Goal: Task Accomplishment & Management: Complete application form

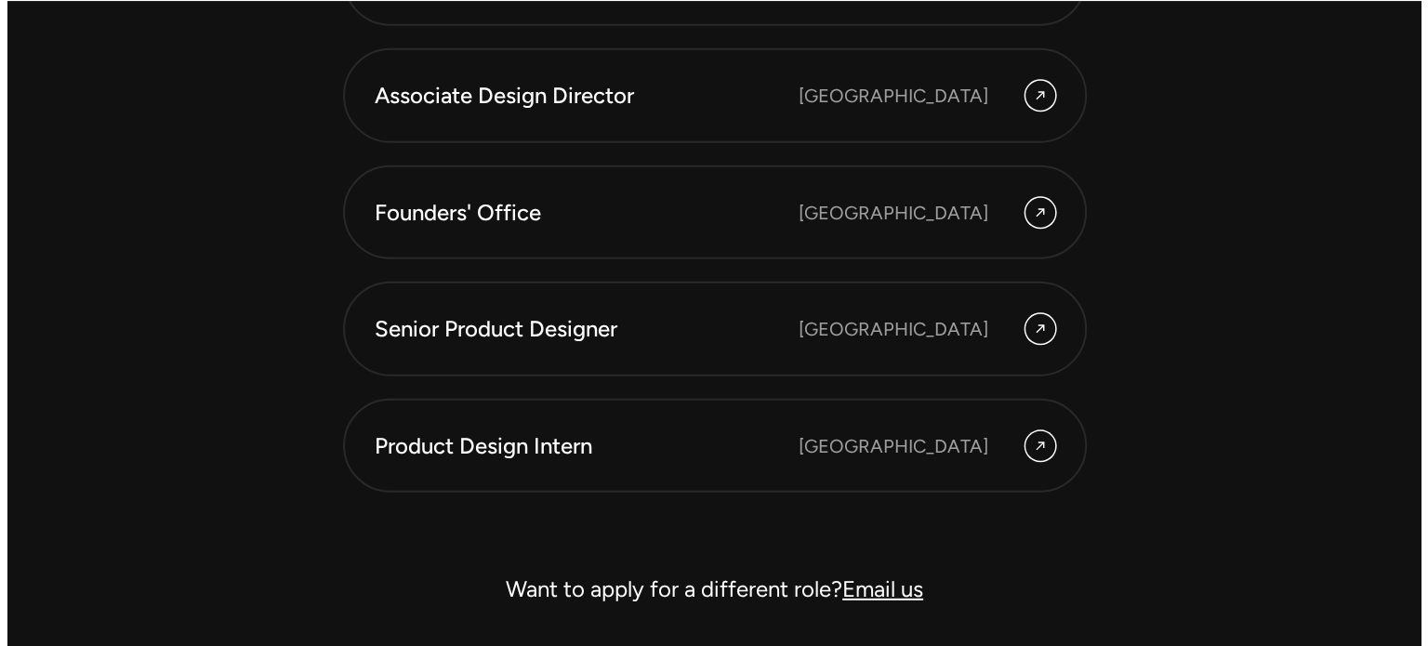
scroll to position [5278, 0]
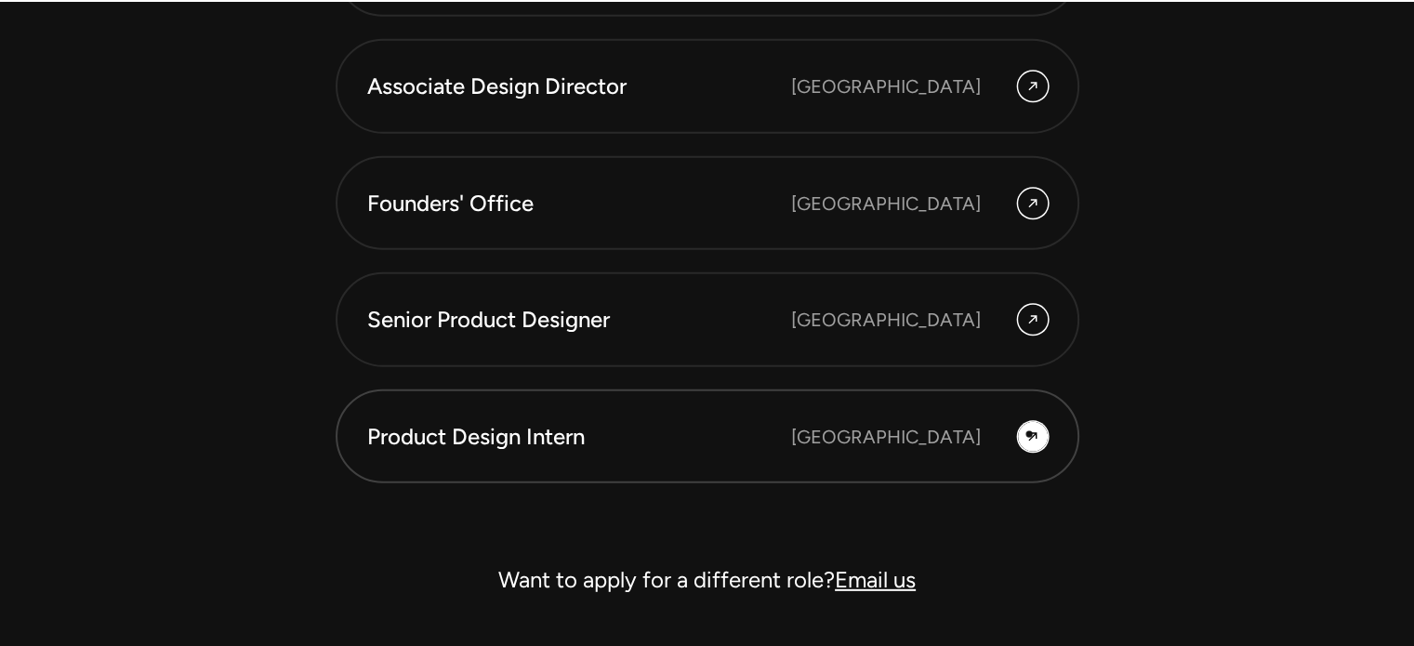
click at [1029, 434] on icon at bounding box center [1032, 436] width 8 height 8
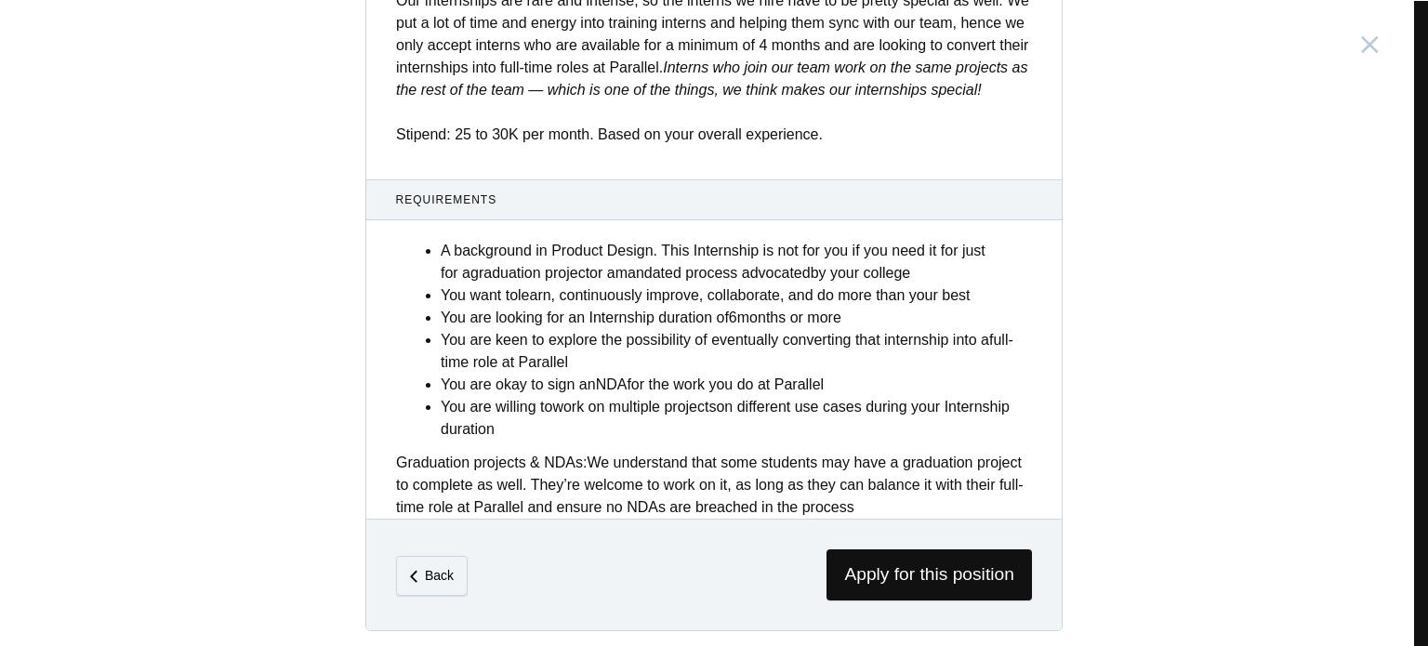
scroll to position [761, 0]
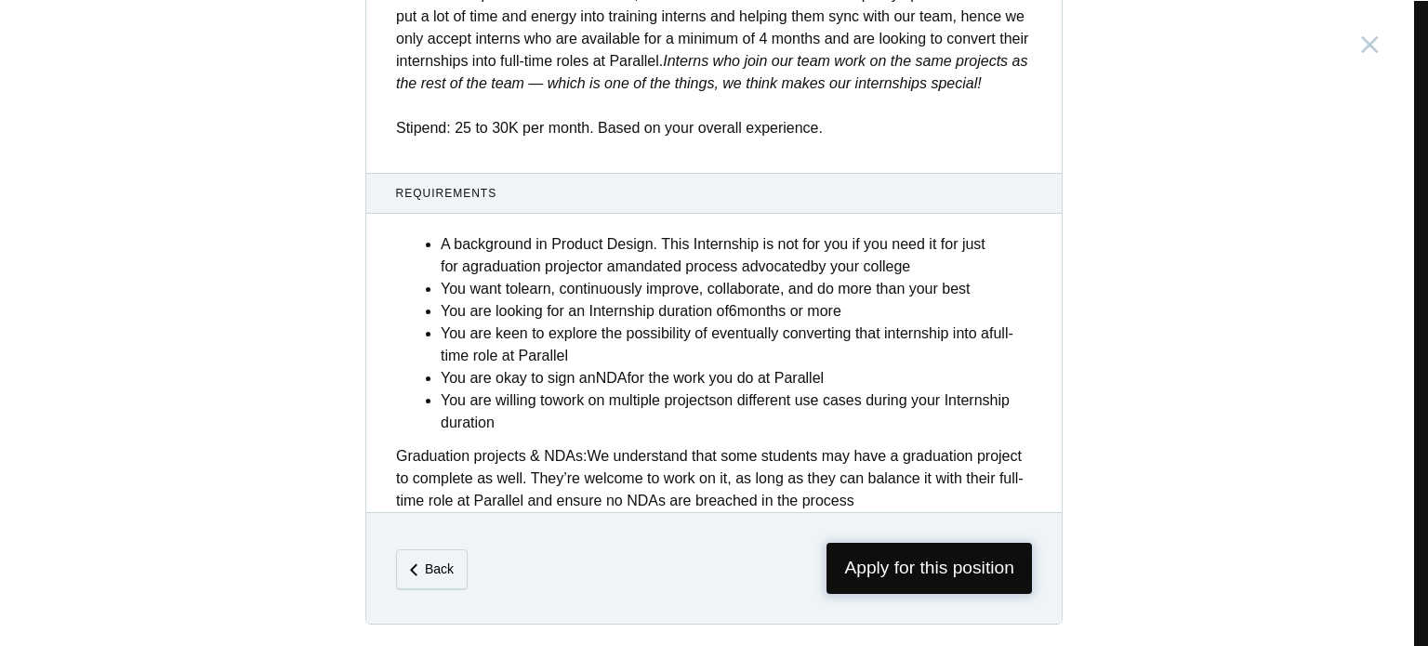
click at [883, 568] on span "Apply for this position" at bounding box center [928, 568] width 205 height 51
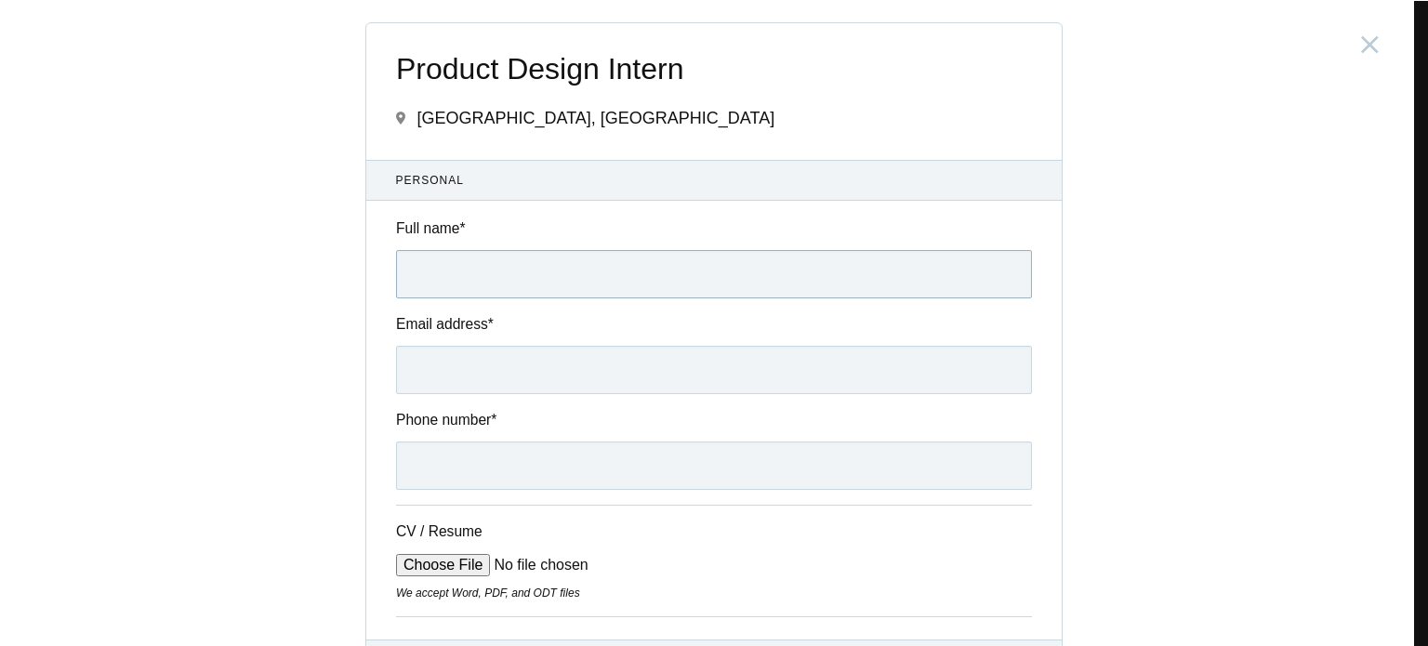
click at [714, 270] on input "Full name *" at bounding box center [714, 274] width 636 height 48
type input "[PERSON_NAME]"
drag, startPoint x: 644, startPoint y: 345, endPoint x: 636, endPoint y: 368, distance: 24.7
click at [636, 368] on input "Email address *" at bounding box center [714, 370] width 636 height 48
type input "[EMAIL_ADDRESS][DOMAIN_NAME]"
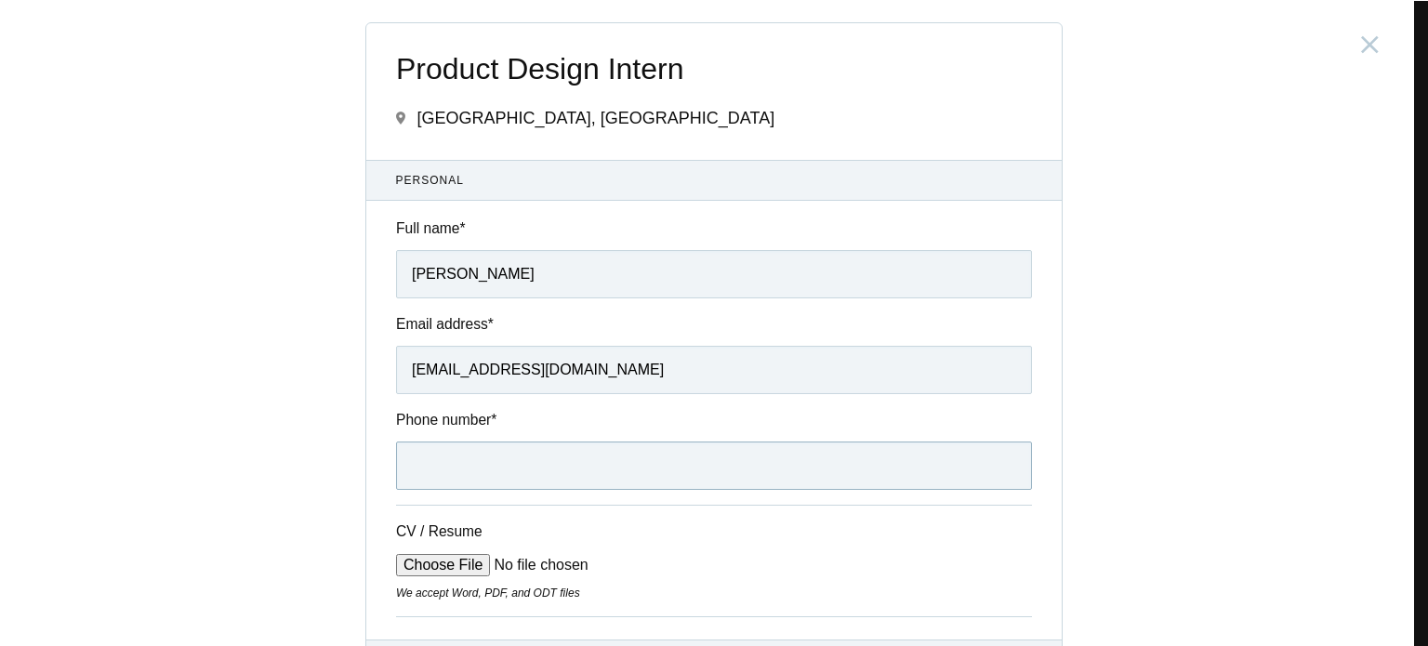
click at [723, 473] on input "Phone number *" at bounding box center [714, 466] width 636 height 48
type input "9304452936"
click at [439, 564] on input "CV / Resume" at bounding box center [537, 565] width 282 height 22
type input "C:\fakepath\Swarnika's Resume.pdf"
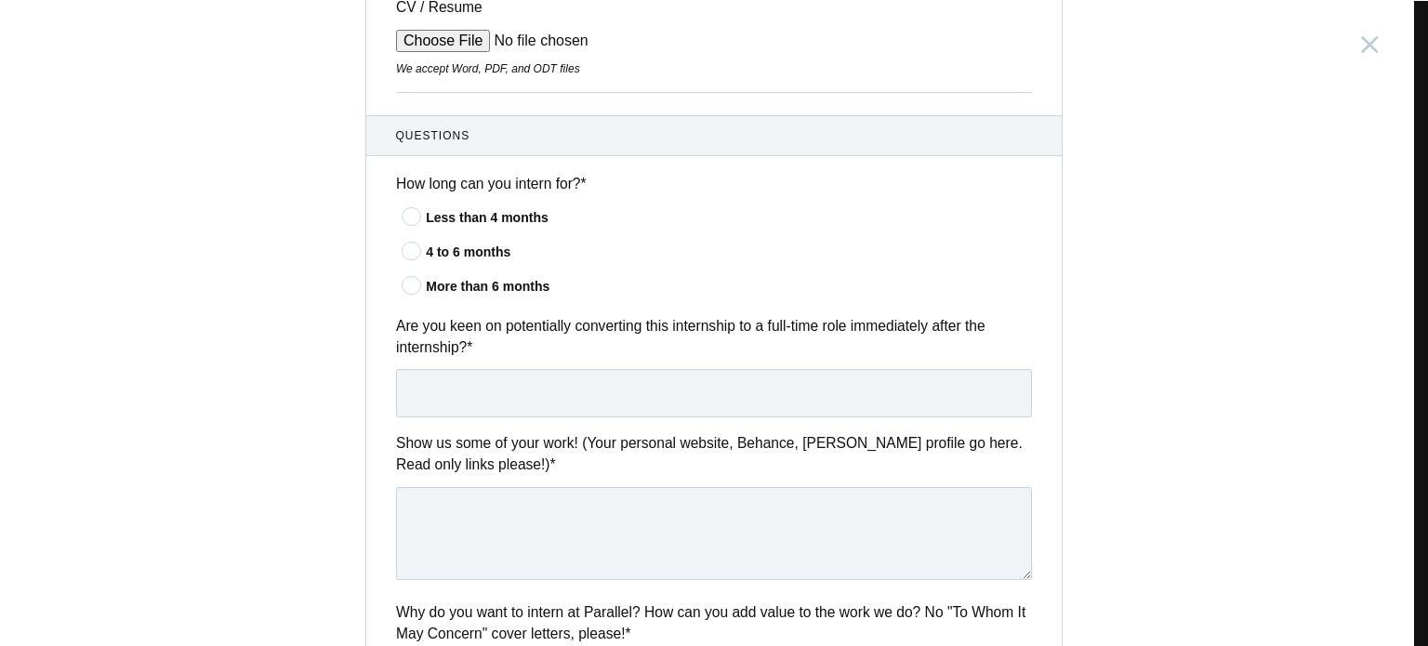
scroll to position [530, 0]
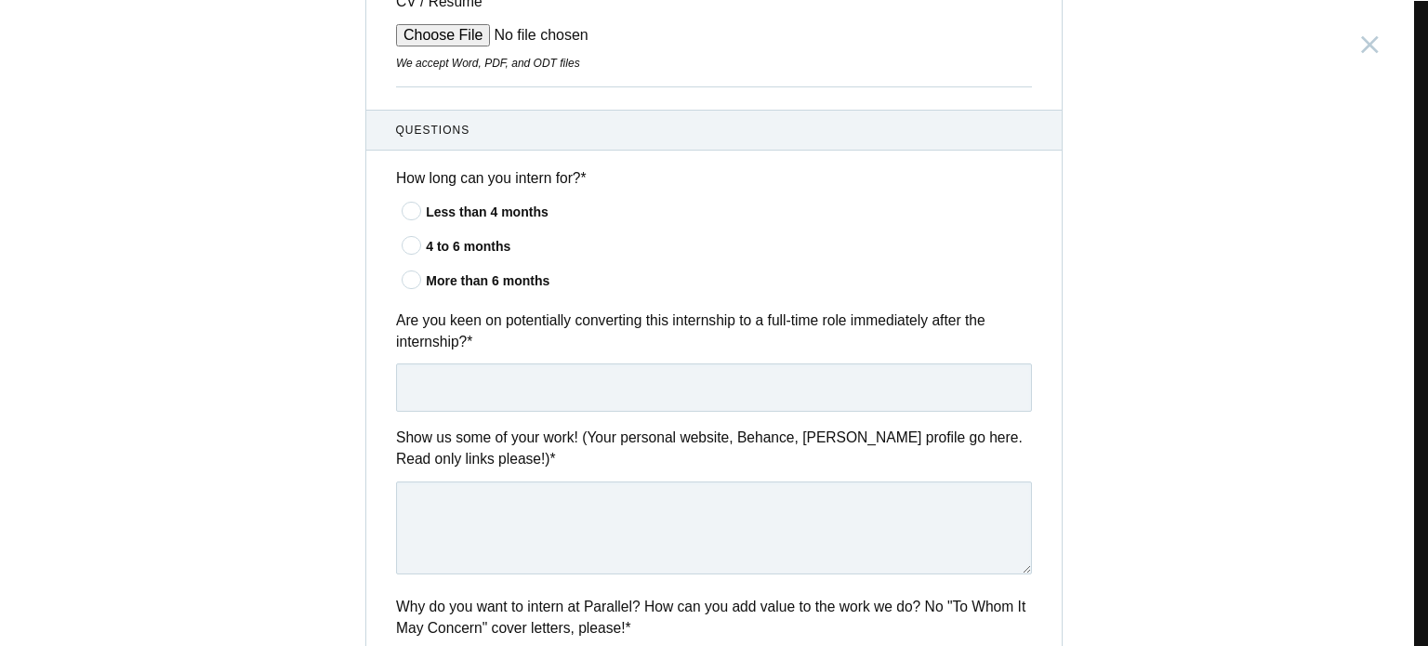
click at [483, 288] on div "More than 6 months" at bounding box center [729, 281] width 606 height 20
click at [0, 0] on input"] "More than 6 months" at bounding box center [0, 0] width 0 height 0
click at [414, 242] on icon at bounding box center [412, 245] width 34 height 12
click at [0, 0] on input"] "4 to 6 months" at bounding box center [0, 0] width 0 height 0
click at [415, 284] on icon at bounding box center [412, 279] width 34 height 12
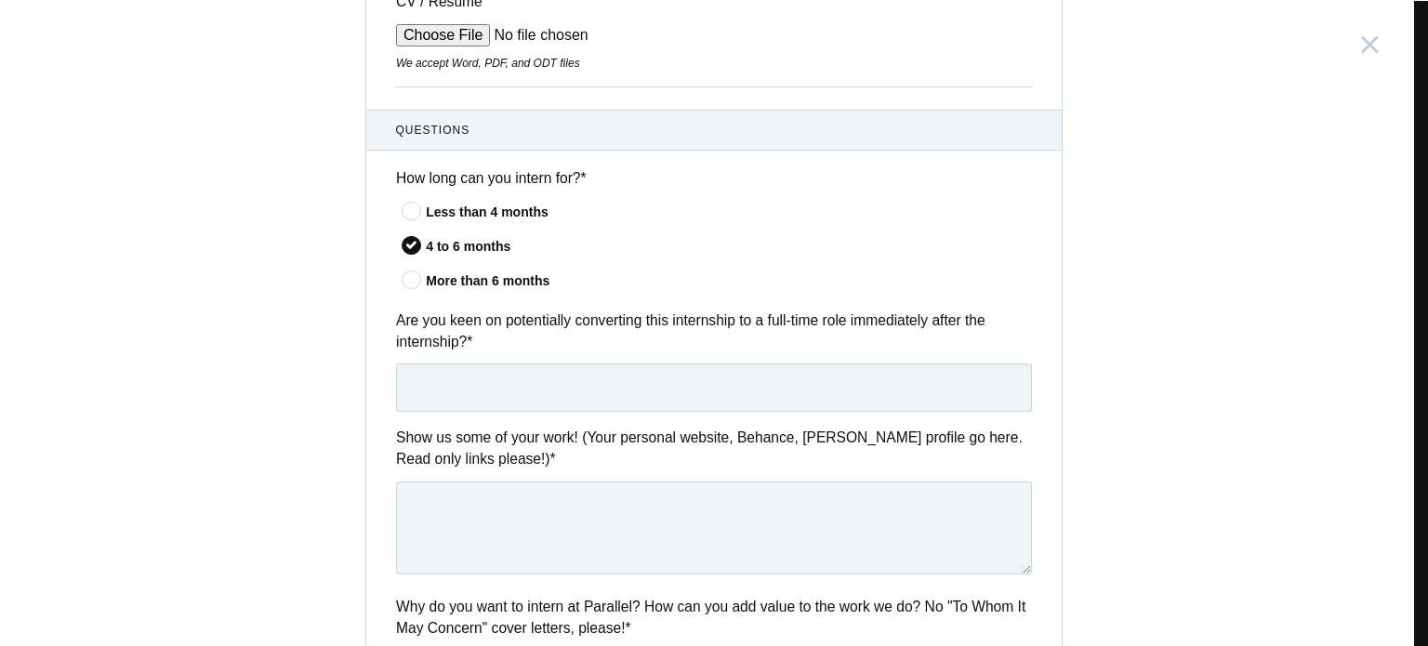
click at [0, 0] on input"] "More than 6 months" at bounding box center [0, 0] width 0 height 0
click at [546, 392] on input "text" at bounding box center [714, 387] width 636 height 48
type input "yes"
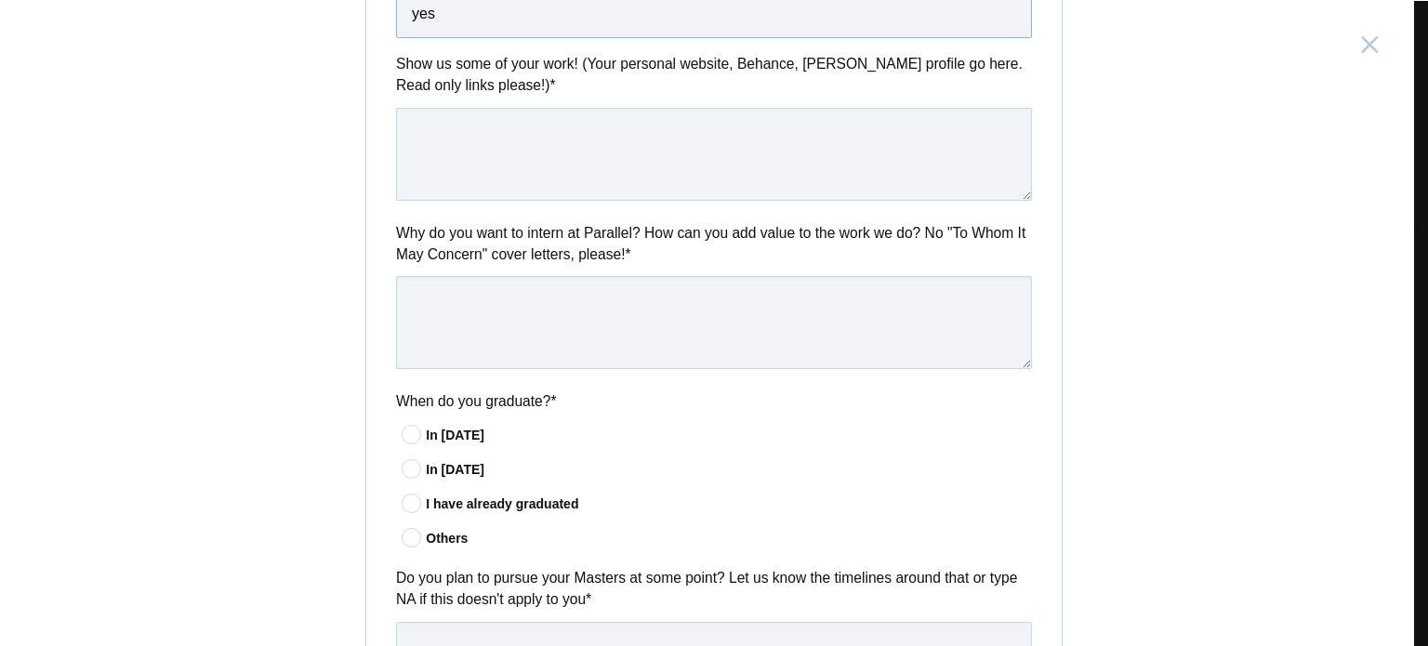
scroll to position [907, 0]
